Goal: Find contact information: Find contact information

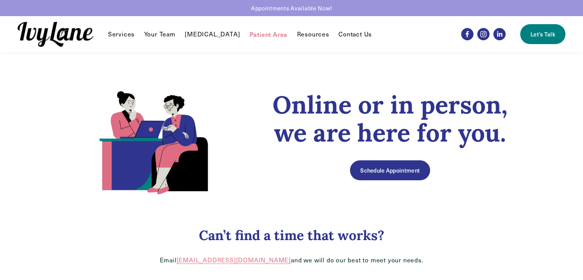
click at [166, 36] on link "Your Team" at bounding box center [159, 34] width 31 height 9
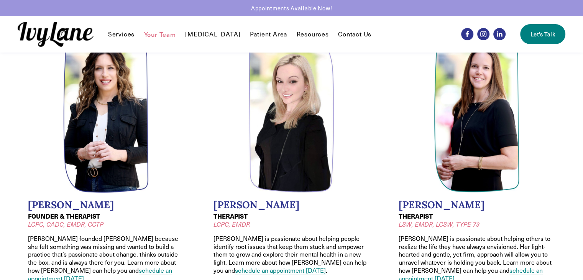
scroll to position [44, 0]
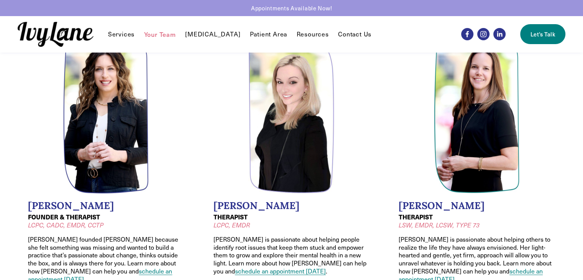
drag, startPoint x: 29, startPoint y: 203, endPoint x: 104, endPoint y: 201, distance: 75.1
click at [104, 201] on h2 "[PERSON_NAME]" at bounding box center [106, 206] width 156 height 12
copy h2 "[PERSON_NAME]"
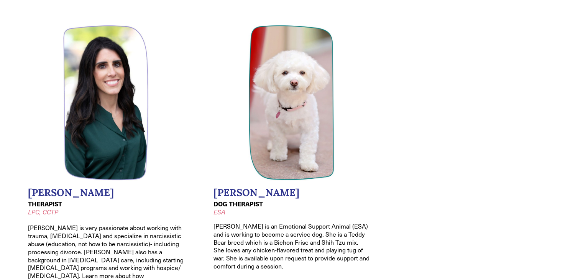
scroll to position [993, 0]
